Goal: Task Accomplishment & Management: Manage account settings

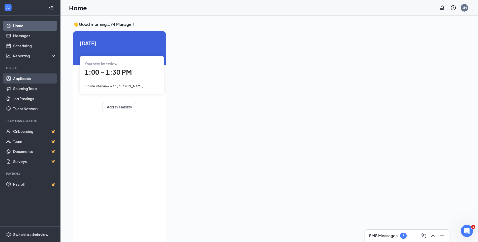
click at [21, 79] on link "Applicants" at bounding box center [34, 79] width 43 height 10
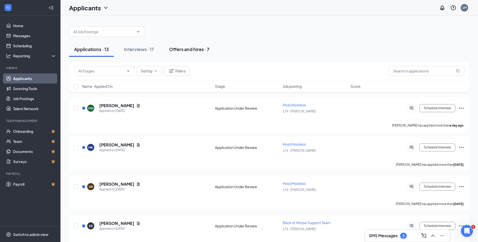
click at [191, 50] on div "Offers and hires · 7" at bounding box center [189, 49] width 40 height 6
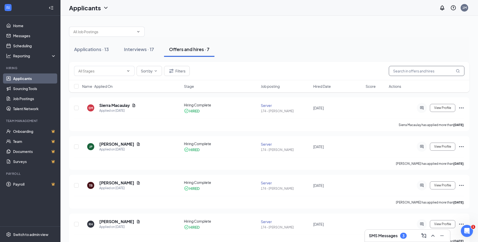
click at [409, 70] on input "text" at bounding box center [426, 71] width 76 height 10
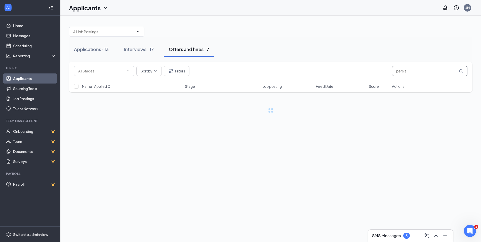
type input "persia"
click at [462, 70] on icon "MagnifyingGlass" at bounding box center [460, 70] width 3 height 3
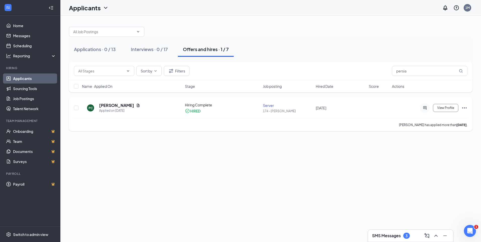
click at [465, 108] on icon "Ellipses" at bounding box center [465, 108] width 6 height 6
click at [433, 146] on p "Send email" at bounding box center [441, 148] width 43 height 5
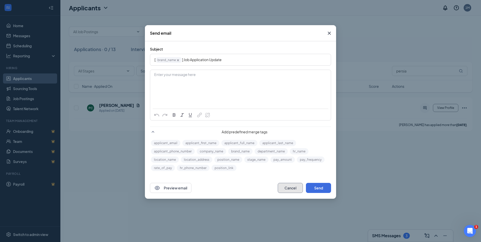
click at [291, 188] on button "Cancel" at bounding box center [290, 188] width 25 height 10
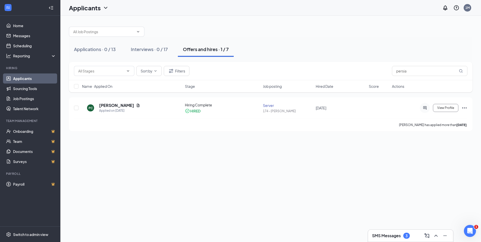
click at [402, 87] on span "Actions" at bounding box center [398, 86] width 12 height 5
click at [325, 86] on span "Hired Date" at bounding box center [325, 86] width 18 height 5
click at [193, 113] on div "HIRED" at bounding box center [195, 111] width 10 height 5
click at [192, 106] on div "Hiring Complete" at bounding box center [222, 104] width 75 height 5
click at [111, 107] on h5 "[PERSON_NAME]" at bounding box center [116, 106] width 35 height 6
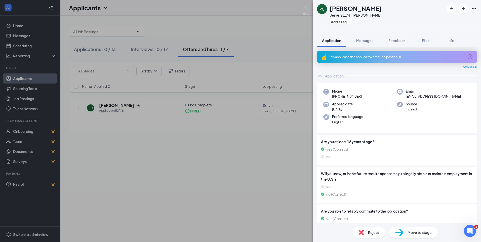
click at [467, 56] on icon "ArrowCircle" at bounding box center [470, 57] width 6 height 6
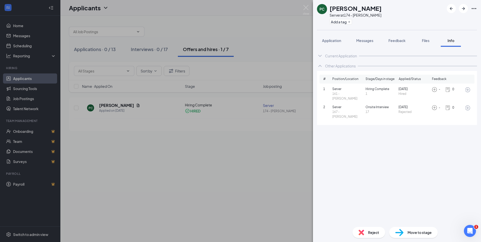
click at [468, 89] on icon "ArrowCircle" at bounding box center [467, 89] width 5 height 5
click at [319, 65] on icon "ChevronUp" at bounding box center [320, 66] width 6 height 6
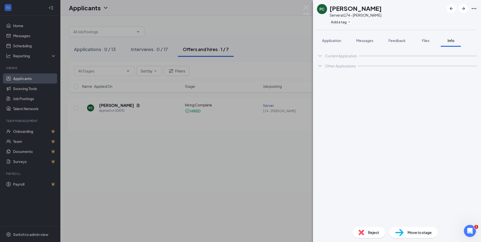
click at [320, 56] on icon "ChevronDown" at bounding box center [319, 56] width 3 height 2
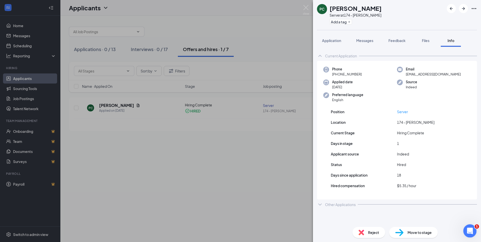
click at [469, 232] on icon "Open Intercom Messenger" at bounding box center [469, 230] width 8 height 8
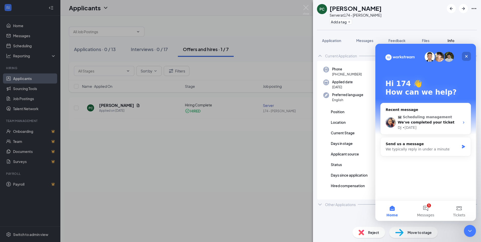
click at [466, 57] on icon "Close" at bounding box center [467, 56] width 4 height 4
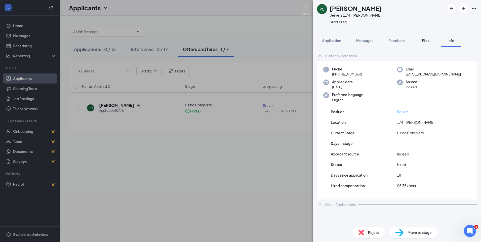
click at [428, 41] on span "Files" at bounding box center [426, 40] width 8 height 5
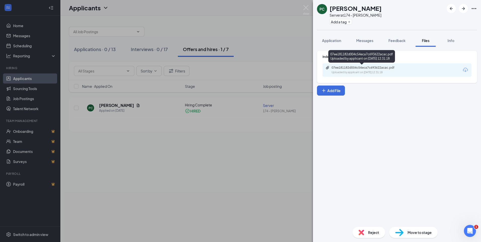
click at [378, 70] on div "Uploaded by applicant on Sep 27, 2025 at 12:31:18" at bounding box center [370, 72] width 76 height 4
click at [396, 40] on span "Feedback" at bounding box center [397, 40] width 17 height 5
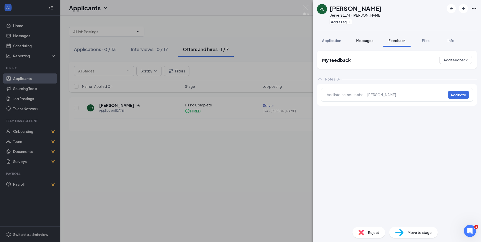
click at [356, 41] on button "Messages" at bounding box center [364, 40] width 27 height 13
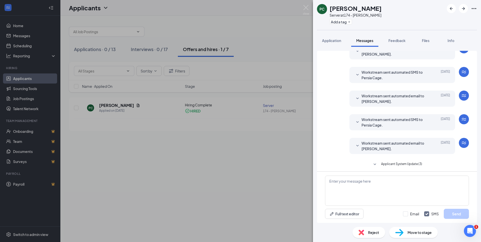
scroll to position [67, 0]
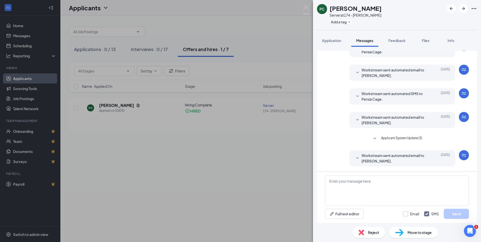
click at [407, 213] on input "Email" at bounding box center [411, 213] width 16 height 5
checkbox input "true"
click at [393, 189] on textarea at bounding box center [397, 191] width 144 height 30
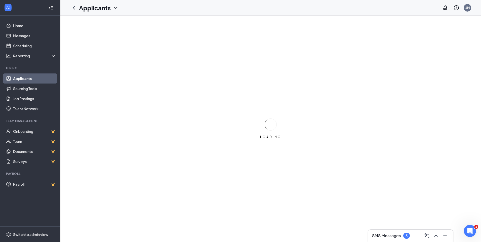
click at [390, 235] on h3 "SMS Messages" at bounding box center [386, 236] width 29 height 6
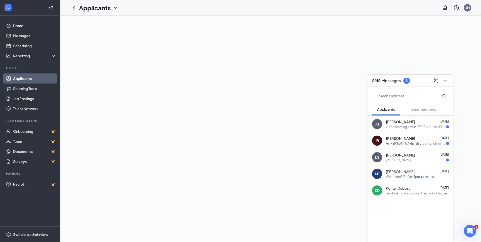
click at [399, 128] on div "Good morning, this is JJ Boyd may I have the address to this Applebee's locatio…" at bounding box center [416, 127] width 60 height 4
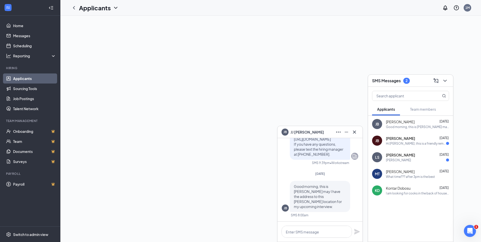
click at [399, 139] on span "Jazmine Beverly" at bounding box center [400, 138] width 29 height 5
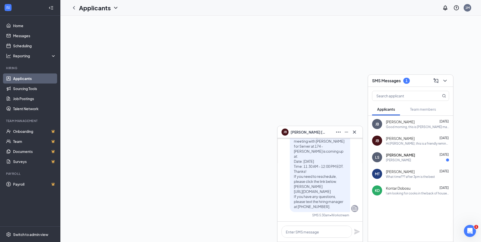
click at [193, 186] on div at bounding box center [270, 129] width 421 height 227
click at [357, 131] on icon "Cross" at bounding box center [355, 132] width 6 height 6
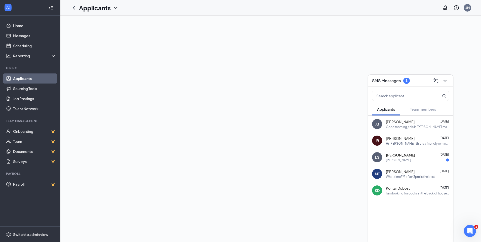
click at [397, 156] on span "[PERSON_NAME]" at bounding box center [400, 155] width 29 height 5
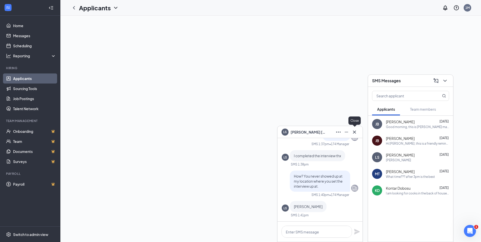
click at [353, 133] on icon "Cross" at bounding box center [355, 132] width 6 height 6
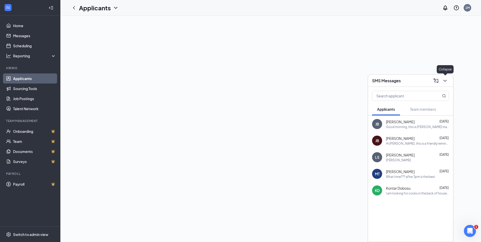
click at [443, 83] on icon "ChevronDown" at bounding box center [445, 81] width 6 height 6
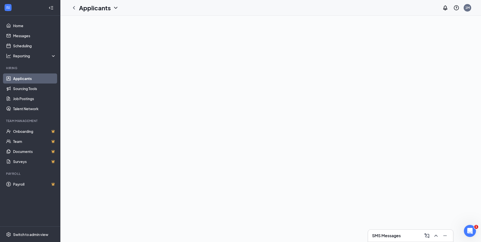
click at [24, 78] on link "Applicants" at bounding box center [34, 79] width 43 height 10
click at [23, 36] on link "Messages" at bounding box center [34, 36] width 43 height 10
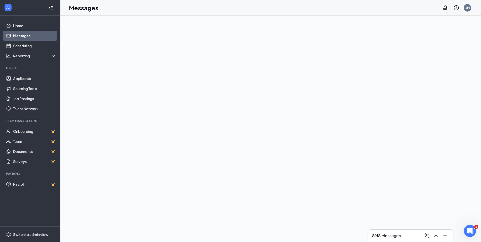
click at [23, 36] on link "Messages" at bounding box center [34, 36] width 43 height 10
click at [20, 36] on link "Messages" at bounding box center [34, 36] width 43 height 10
click at [53, 8] on icon "Collapse" at bounding box center [52, 7] width 2 height 3
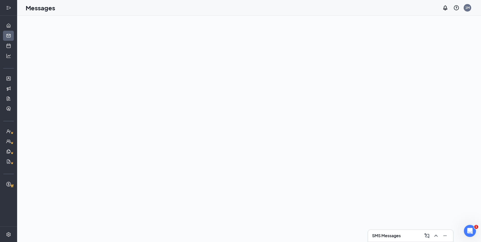
click at [8, 8] on icon "Expand" at bounding box center [7, 7] width 2 height 3
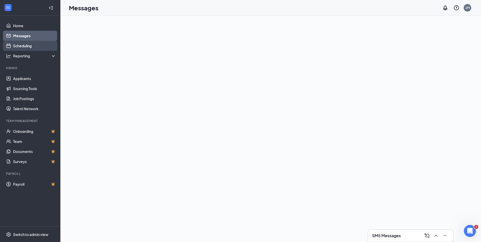
click at [23, 48] on link "Scheduling" at bounding box center [34, 46] width 43 height 10
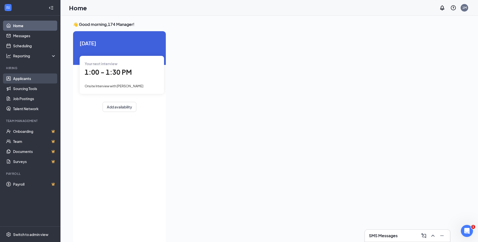
click at [26, 80] on link "Applicants" at bounding box center [34, 79] width 43 height 10
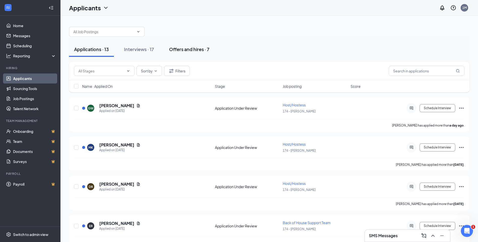
click at [182, 52] on div "Offers and hires · 7" at bounding box center [189, 49] width 40 height 6
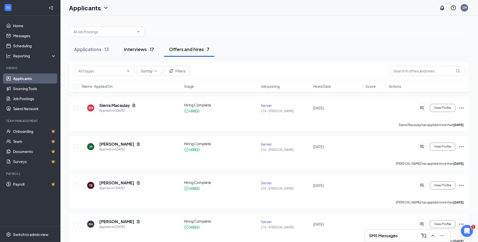
click at [140, 46] on div "Interviews · 17" at bounding box center [139, 49] width 30 height 6
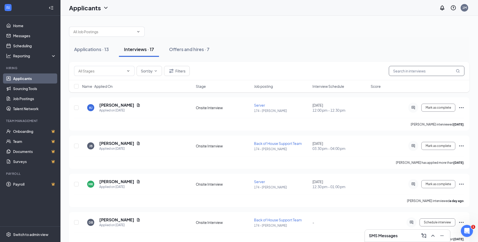
click at [409, 71] on input "text" at bounding box center [426, 71] width 76 height 10
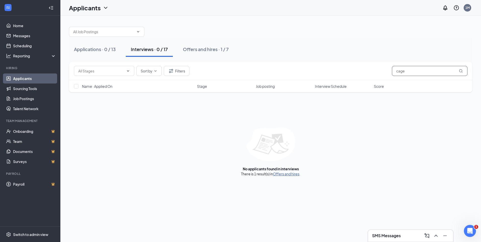
type input "cage"
click at [284, 174] on link "Offers and hires" at bounding box center [286, 174] width 26 height 5
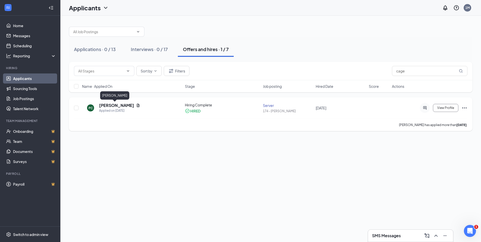
click at [113, 105] on h5 "[PERSON_NAME]" at bounding box center [116, 106] width 35 height 6
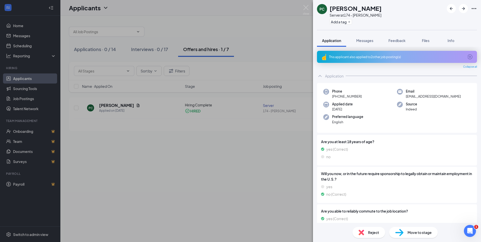
click at [240, 189] on div "PC Persia Cage Server at 174 - [PERSON_NAME] Add a tag Application Messages Fee…" at bounding box center [240, 121] width 481 height 242
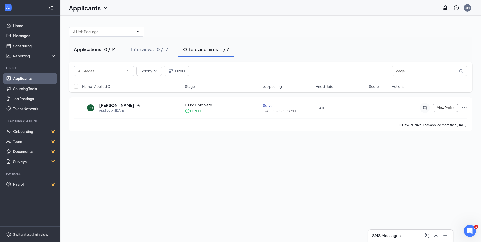
click at [97, 48] on div "Applications · 0 / 14" at bounding box center [95, 49] width 42 height 6
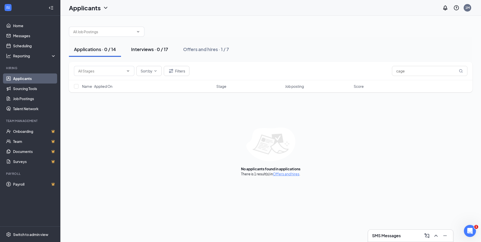
click at [135, 51] on div "Interviews · 0 / 17" at bounding box center [149, 49] width 37 height 6
click at [95, 48] on div "Applications · 0 / 14" at bounding box center [95, 49] width 42 height 6
click at [411, 71] on input "cage" at bounding box center [430, 71] width 76 height 10
type input "c"
